Goal: Task Accomplishment & Management: Manage account settings

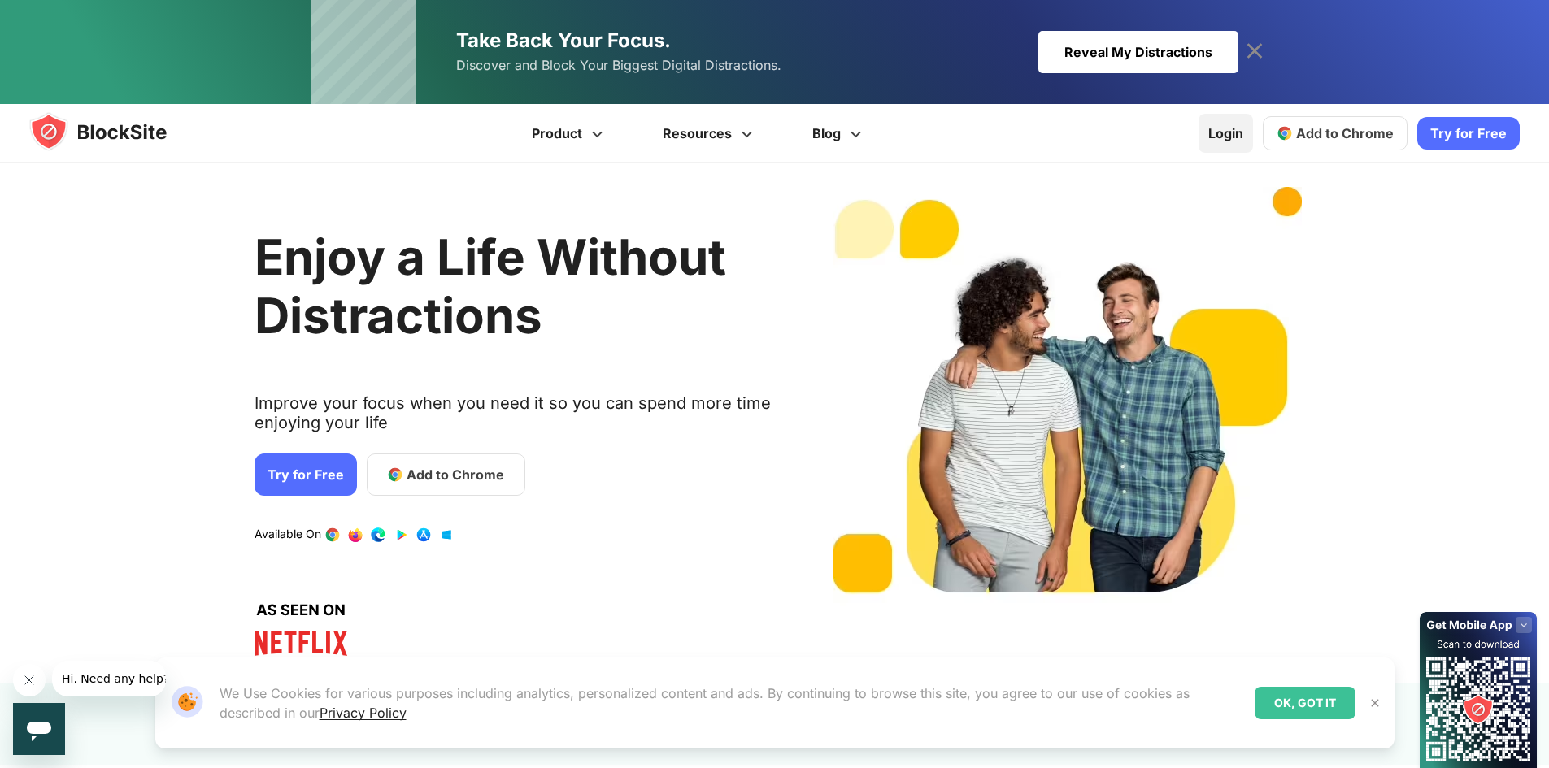
click at [1228, 143] on link "Login" at bounding box center [1226, 133] width 54 height 39
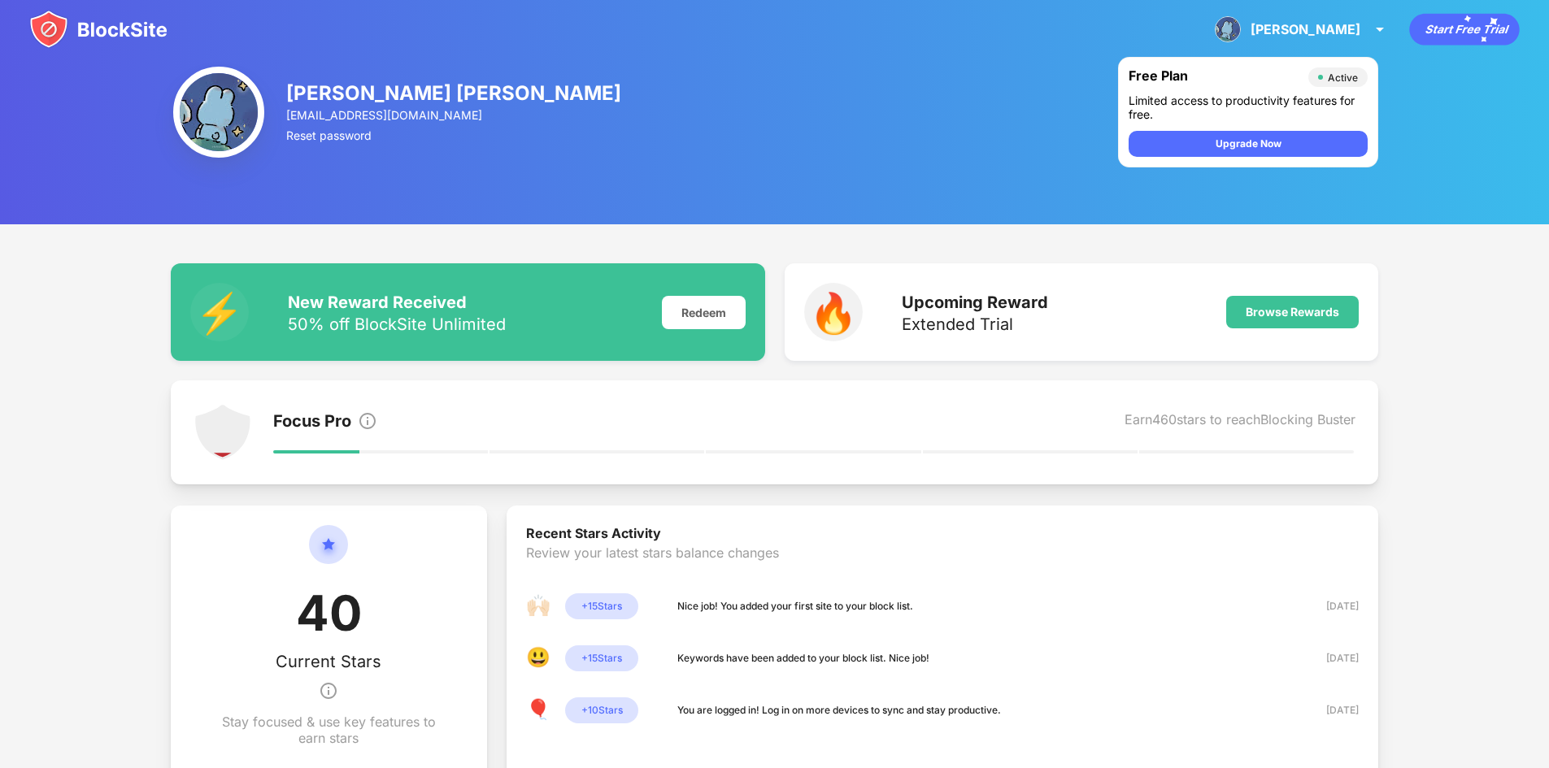
click at [97, 41] on img at bounding box center [98, 29] width 138 height 39
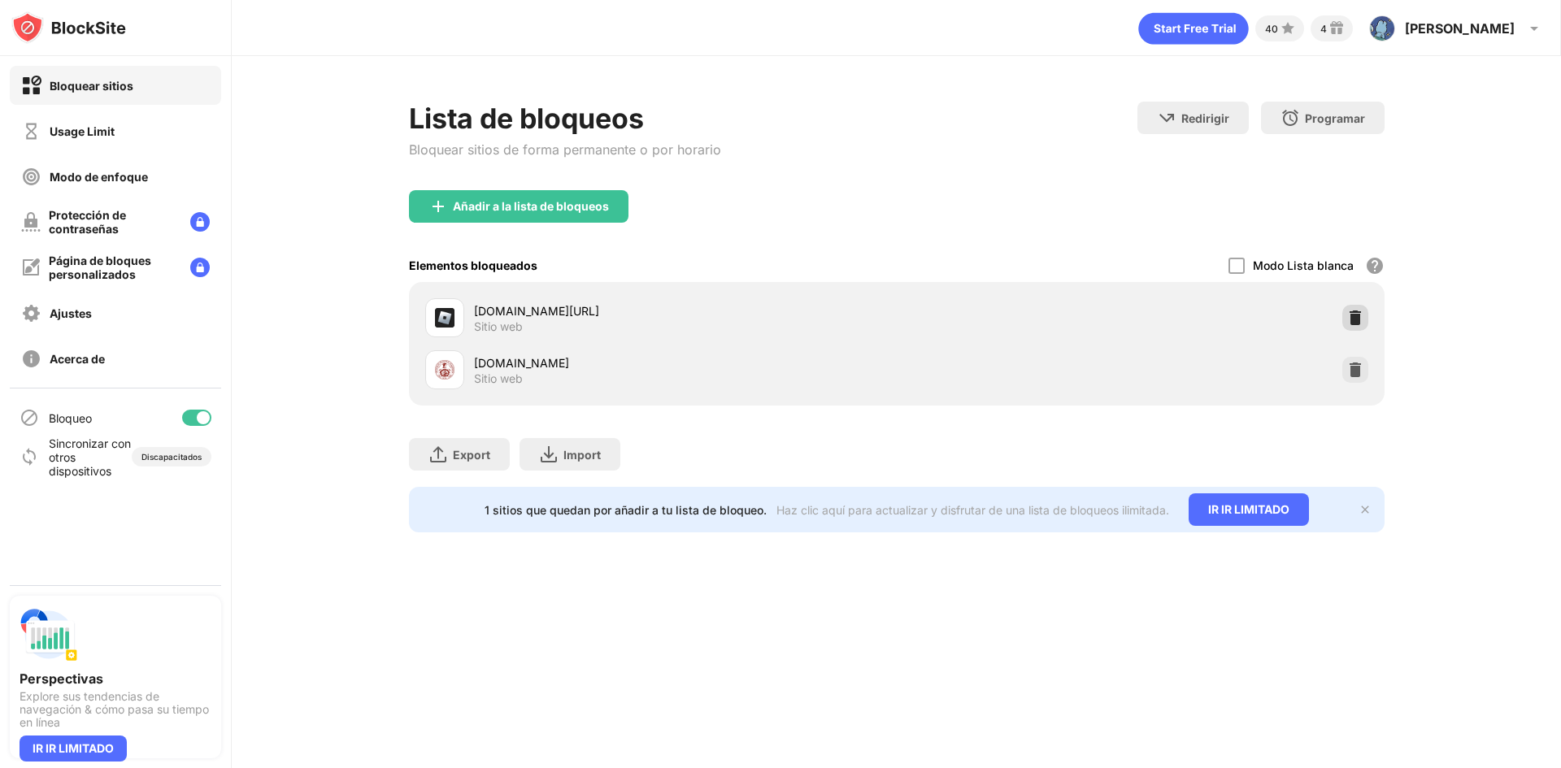
click at [1355, 316] on img at bounding box center [1355, 318] width 16 height 16
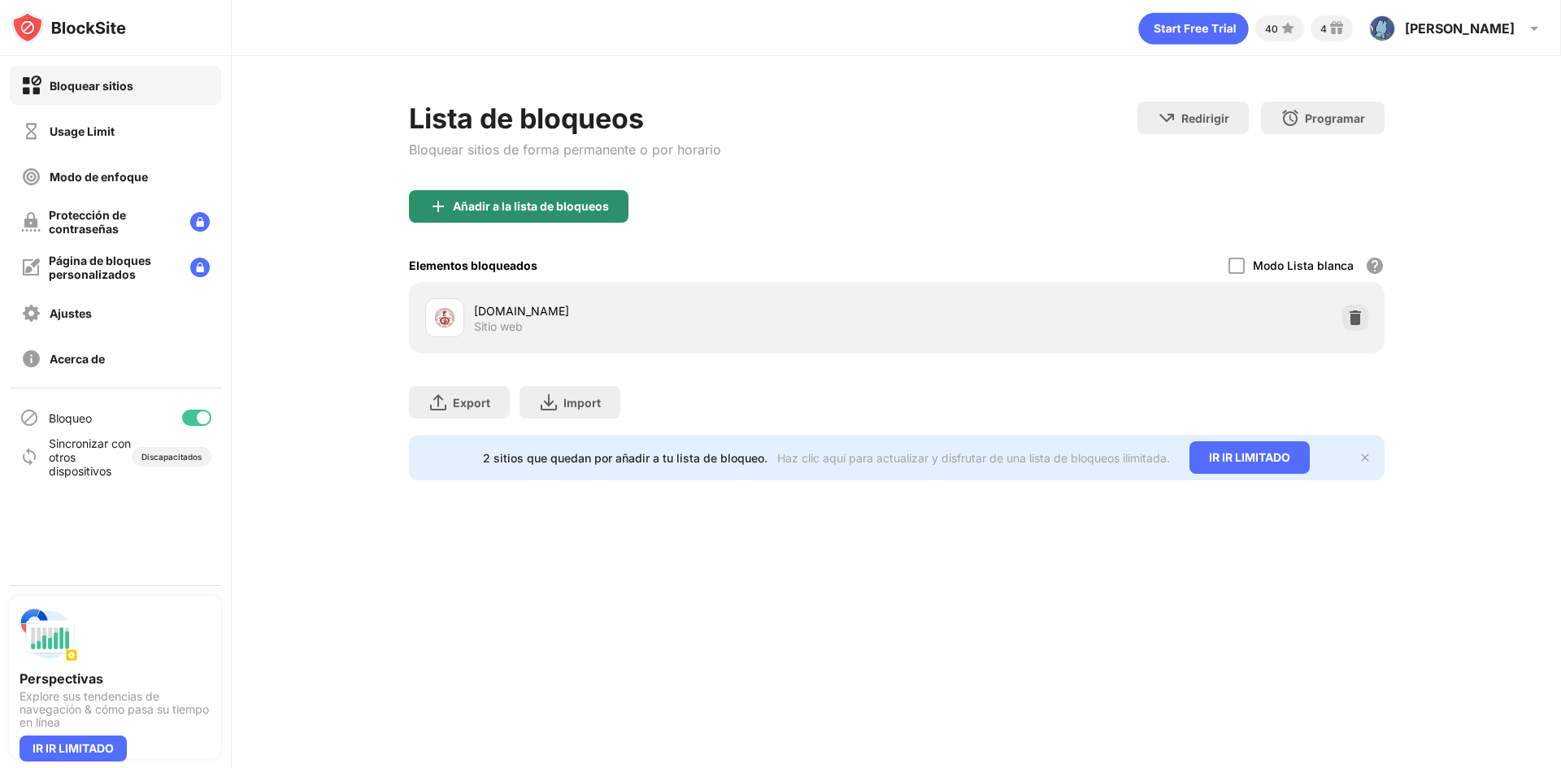
click at [578, 222] on div "Añadir a la lista de bloqueos" at bounding box center [519, 206] width 220 height 33
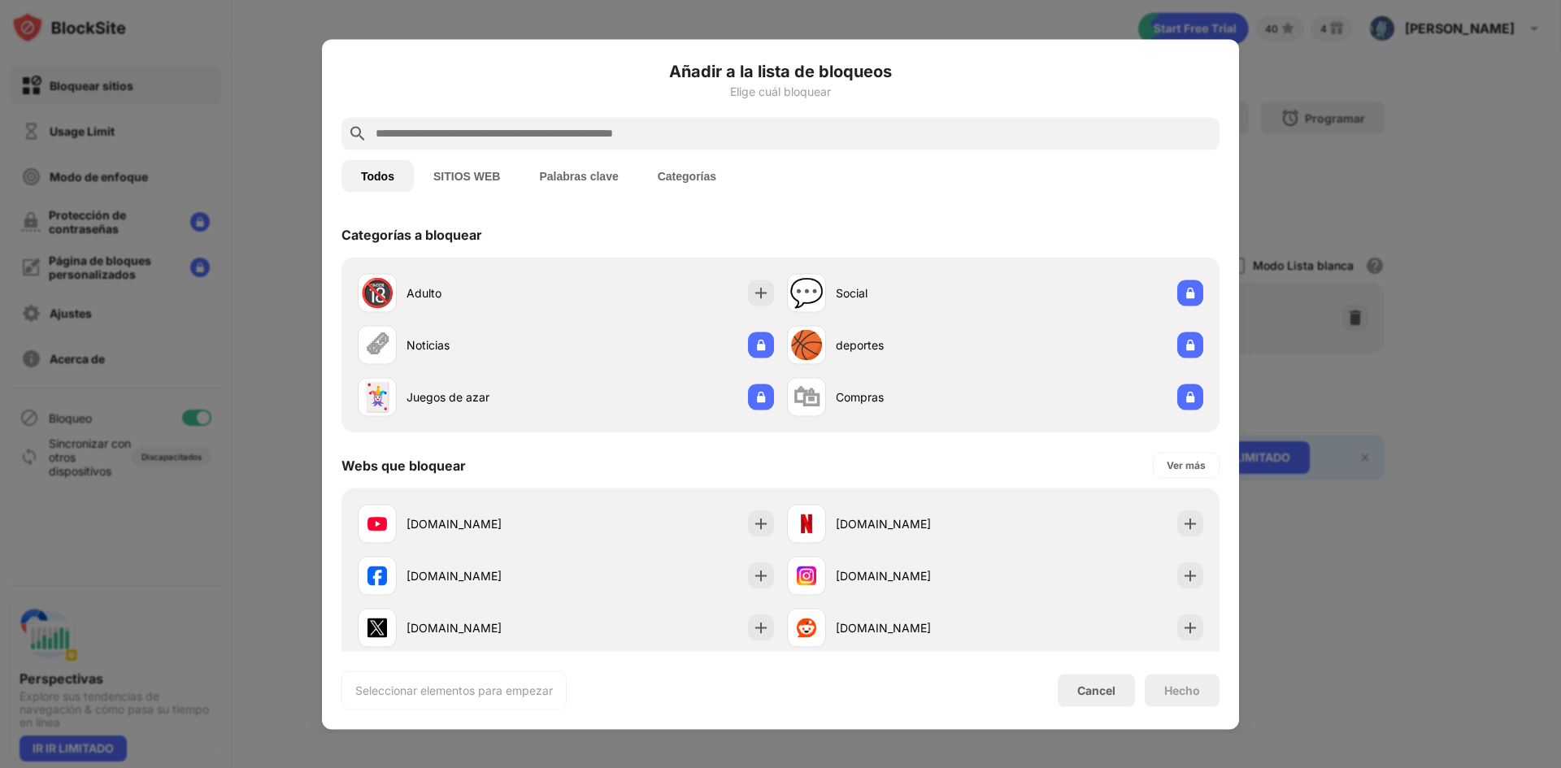
click at [753, 140] on input "text" at bounding box center [793, 134] width 839 height 20
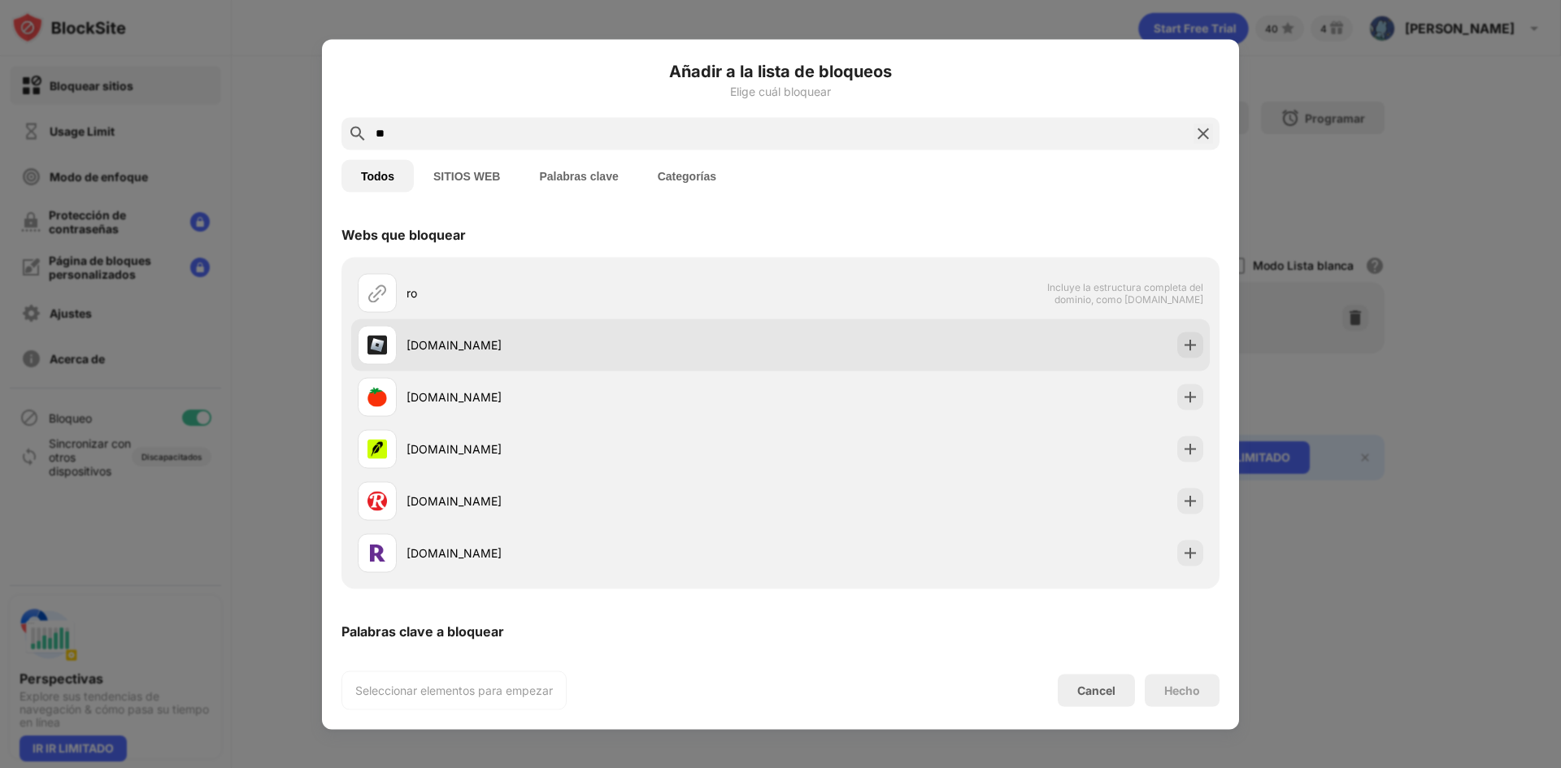
type input "**"
click at [1189, 343] on div at bounding box center [1190, 345] width 26 height 26
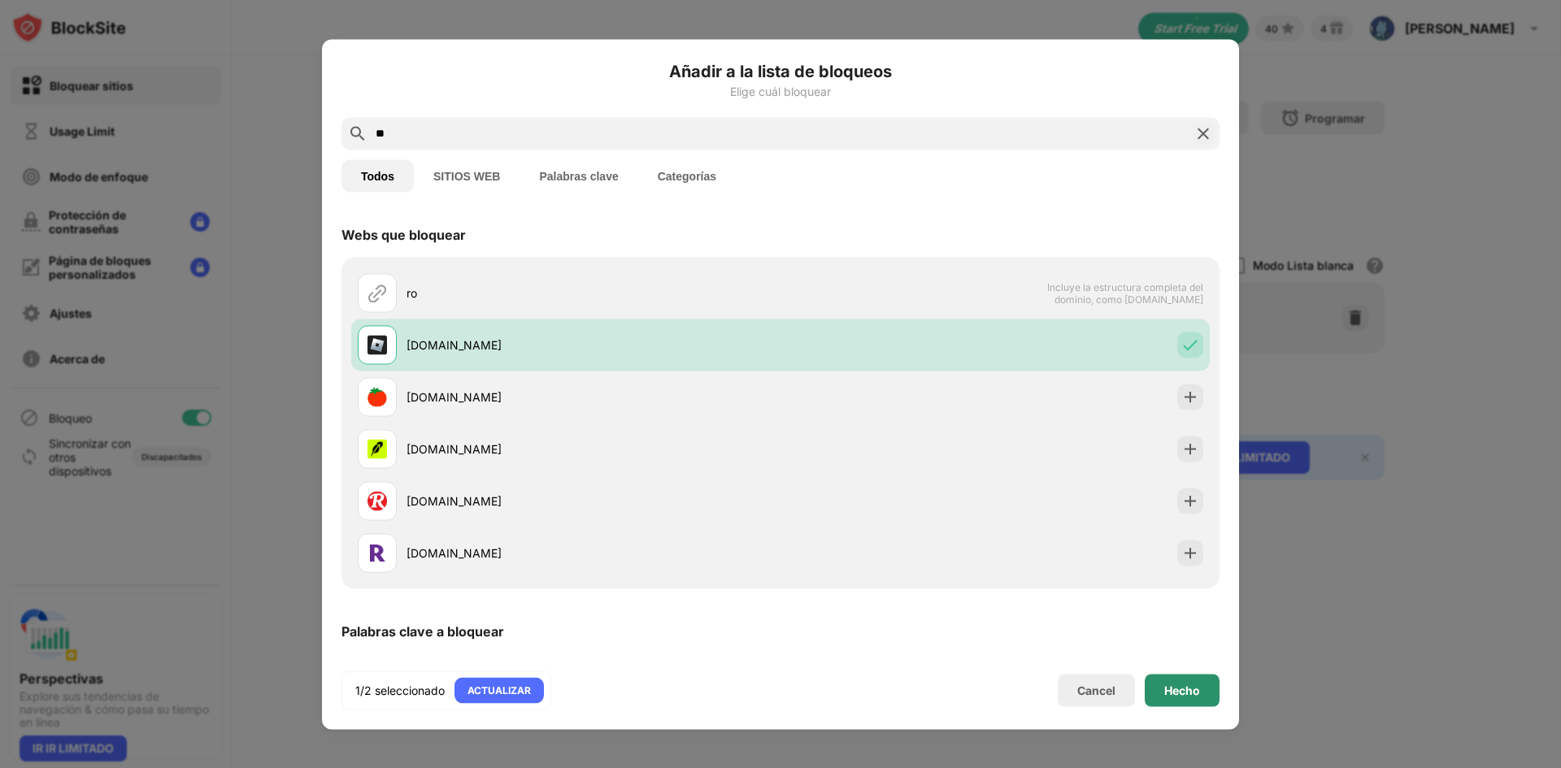
click at [1194, 700] on div "Hecho" at bounding box center [1182, 690] width 75 height 33
